Goal: Task Accomplishment & Management: Use online tool/utility

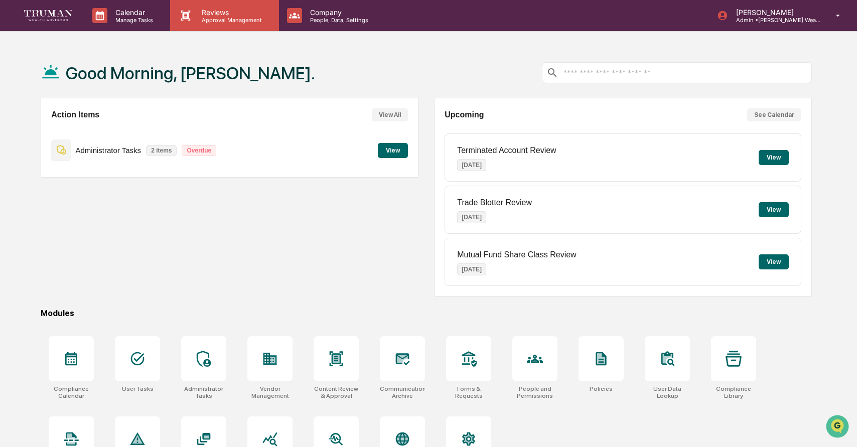
click at [216, 23] on div "Reviews Approval Management" at bounding box center [224, 15] width 108 height 31
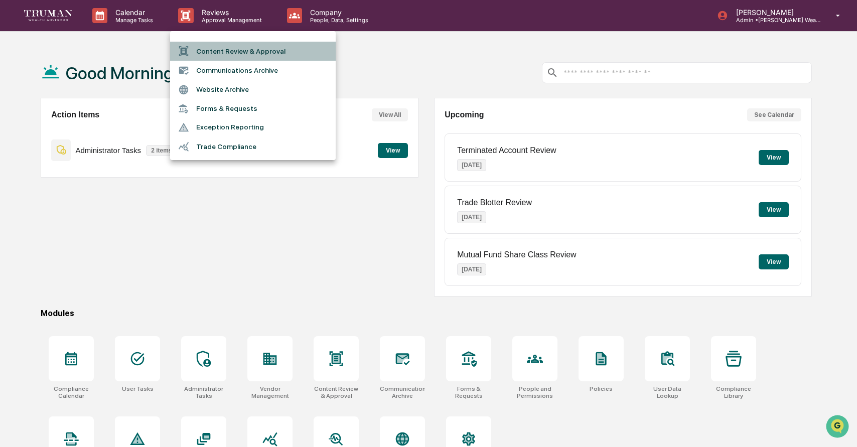
click at [240, 49] on li "Content Review & Approval" at bounding box center [253, 51] width 166 height 19
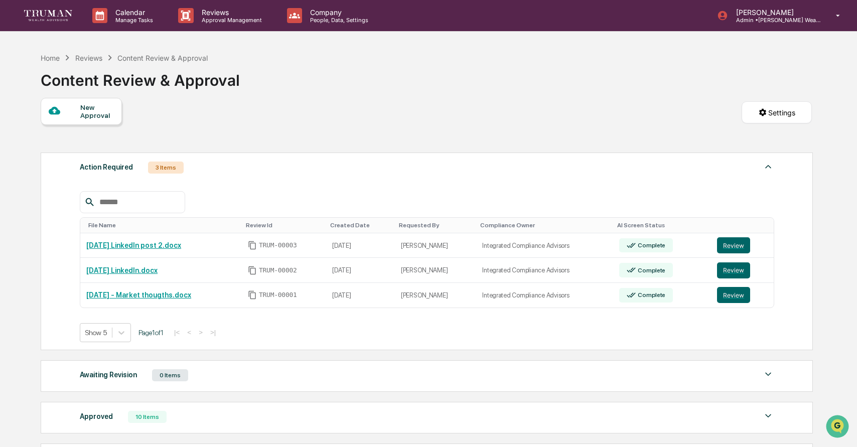
click at [168, 169] on div "3 Items" at bounding box center [166, 168] width 36 height 12
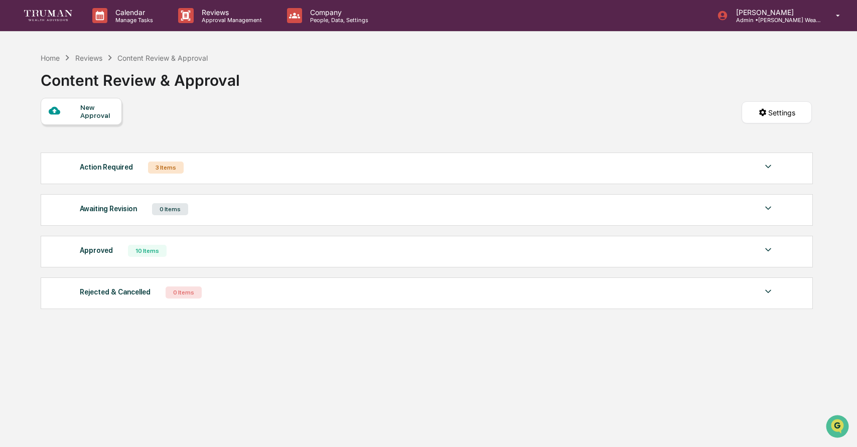
click at [755, 170] on div "Action Required 3 Items" at bounding box center [427, 168] width 694 height 14
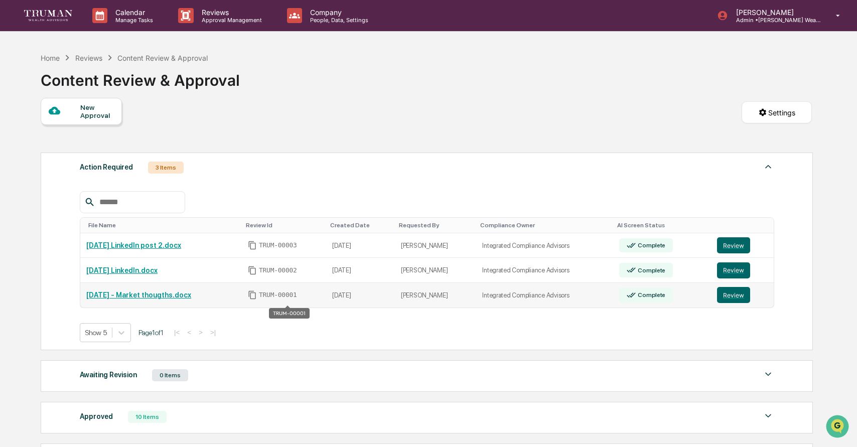
click at [289, 299] on span "TRUM-00001" at bounding box center [278, 295] width 38 height 8
click at [743, 297] on button "Review" at bounding box center [733, 295] width 33 height 16
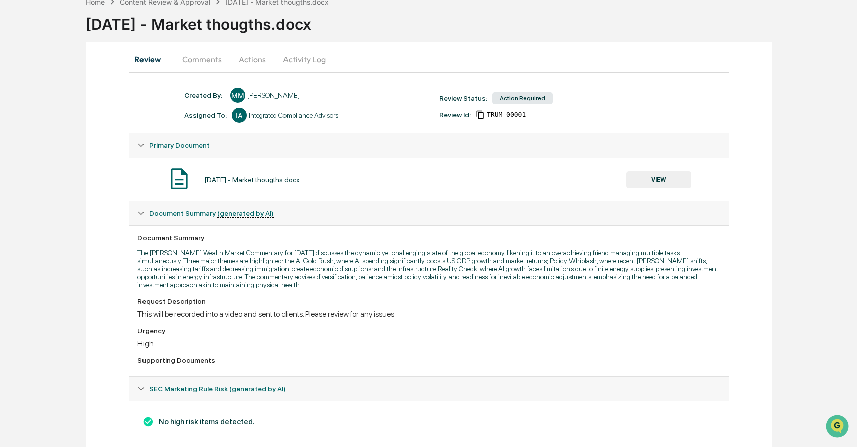
scroll to position [82, 0]
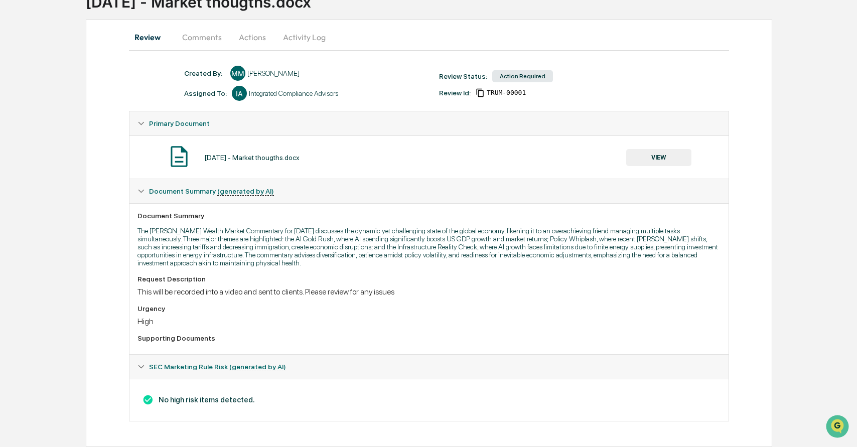
click at [610, 267] on div "Document Summary The Truman Wealth Market Commentary for September 2025 discuss…" at bounding box center [428, 278] width 599 height 151
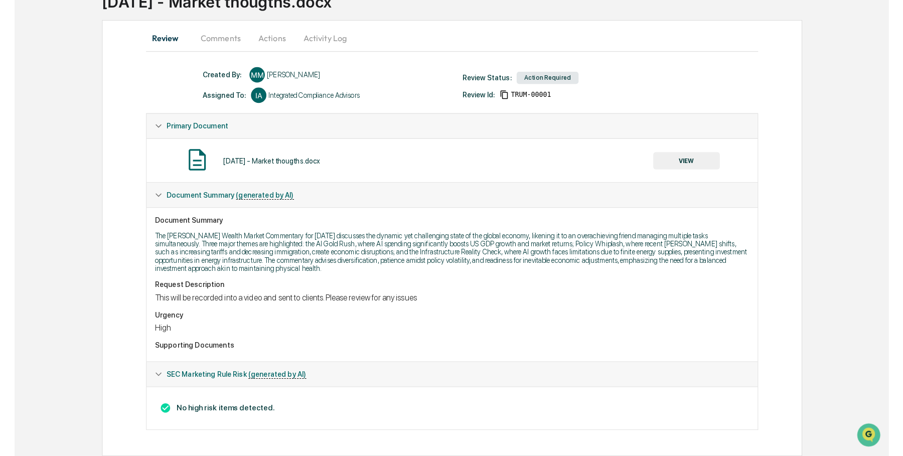
scroll to position [0, 0]
